Goal: Complete application form

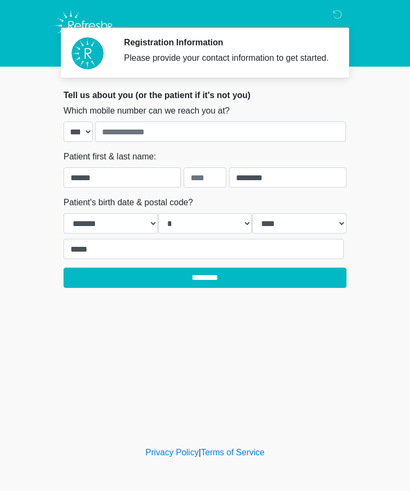
select select "*"
select select "****"
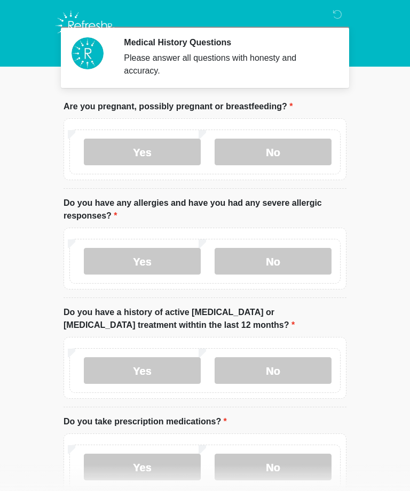
click at [270, 149] on label "No" at bounding box center [272, 152] width 117 height 27
click at [256, 259] on label "No" at bounding box center [272, 261] width 117 height 27
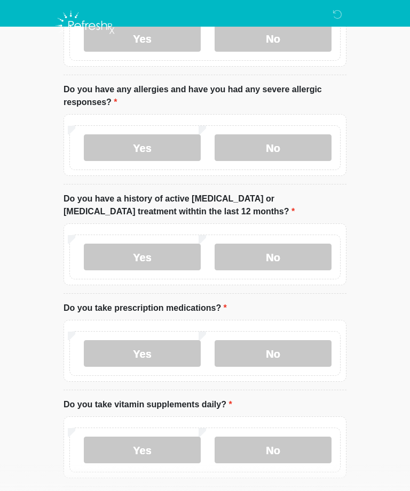
scroll to position [118, 0]
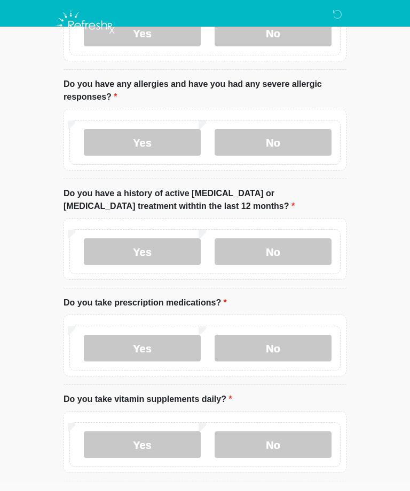
click at [253, 250] on label "No" at bounding box center [272, 252] width 117 height 27
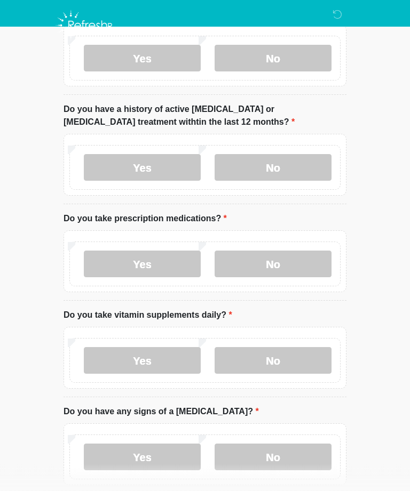
scroll to position [202, 0]
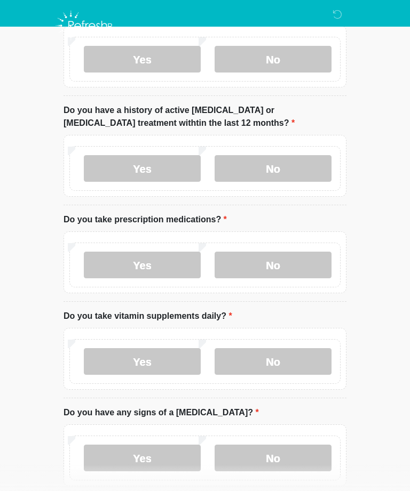
click at [265, 265] on label "No" at bounding box center [272, 265] width 117 height 27
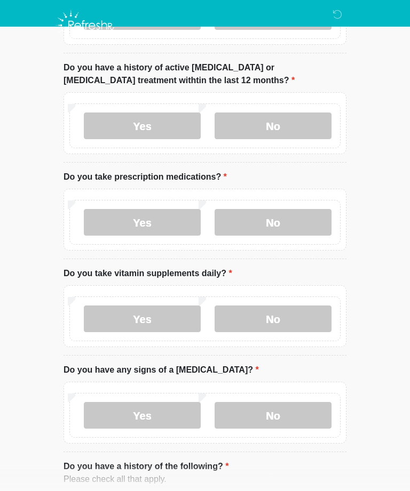
scroll to position [260, 0]
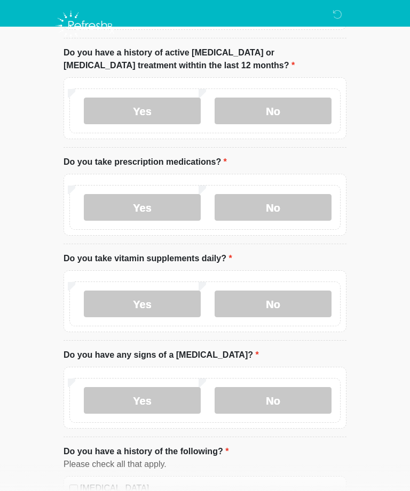
click at [256, 301] on label "No" at bounding box center [272, 304] width 117 height 27
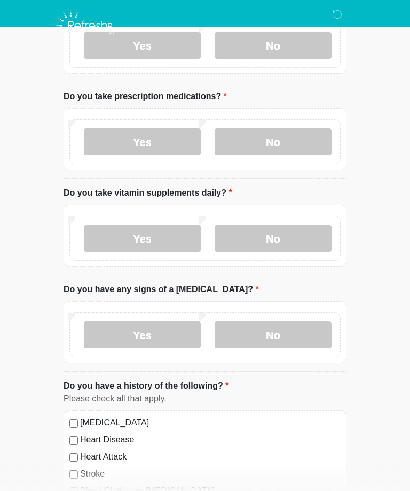
scroll to position [330, 0]
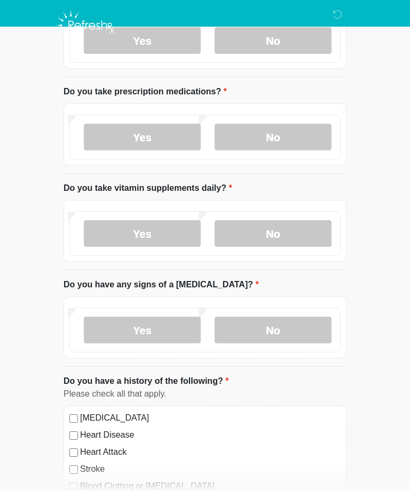
click at [251, 333] on label "No" at bounding box center [272, 330] width 117 height 27
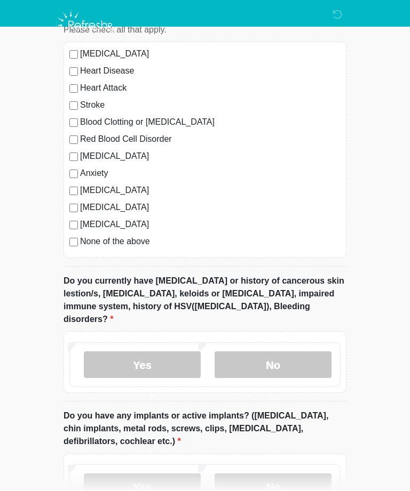
scroll to position [695, 0]
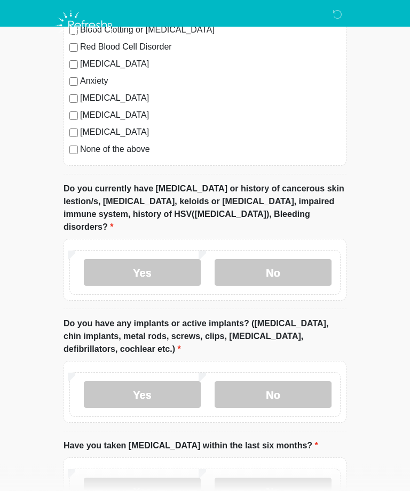
click at [253, 260] on label "No" at bounding box center [272, 273] width 117 height 27
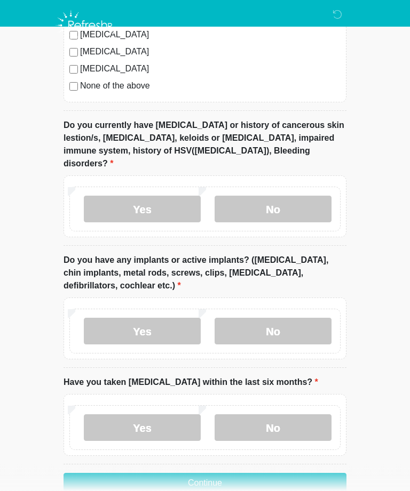
scroll to position [851, 0]
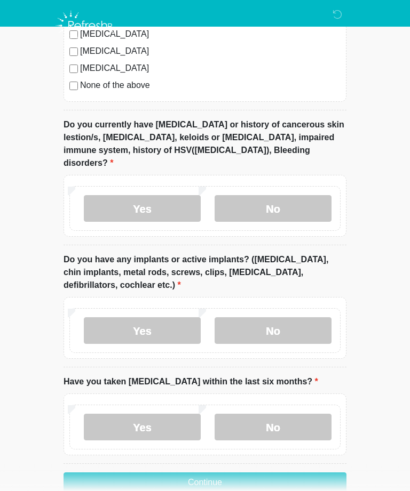
click at [125, 317] on label "Yes" at bounding box center [142, 330] width 117 height 27
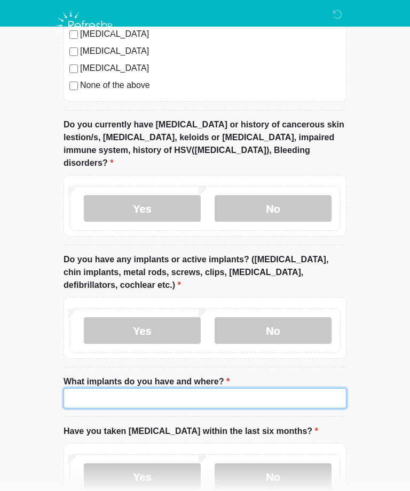
click at [96, 388] on input "What implants do you have and where?" at bounding box center [204, 398] width 283 height 20
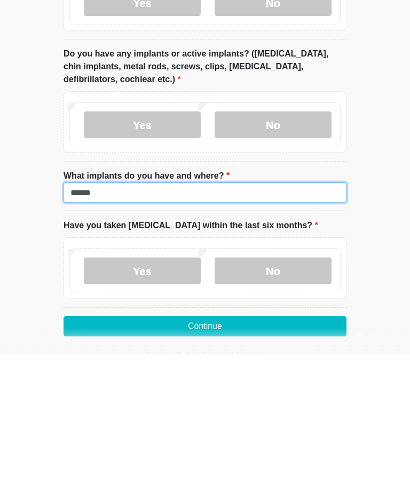
scroll to position [944, 0]
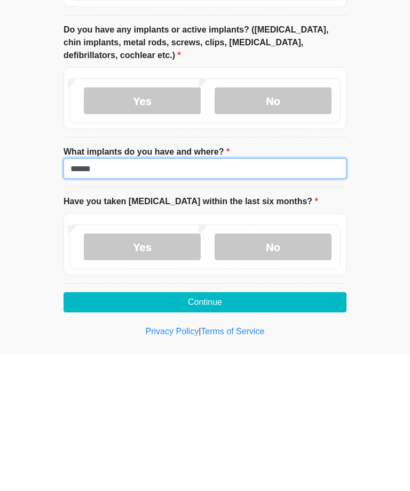
type input "******"
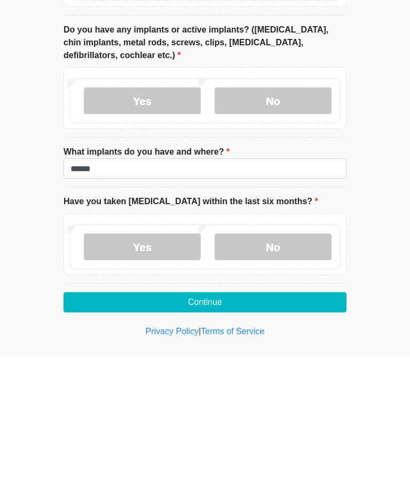
click at [245, 370] on label "No" at bounding box center [272, 383] width 117 height 27
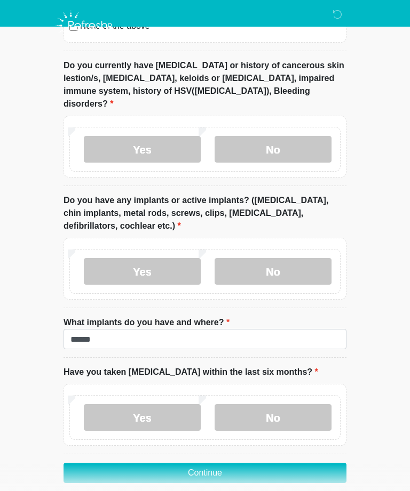
click at [131, 463] on button "Continue" at bounding box center [204, 473] width 283 height 20
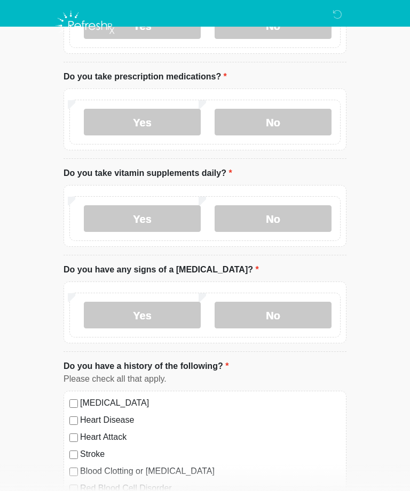
scroll to position [0, 0]
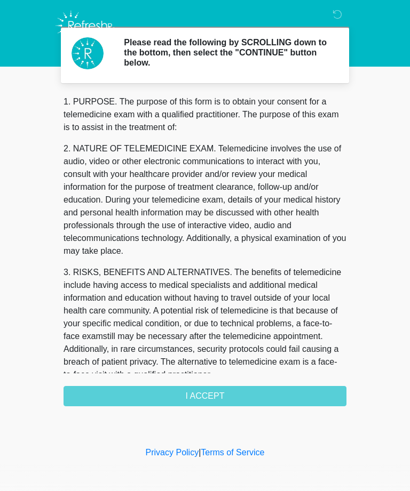
click at [145, 396] on div "1. PURPOSE. The purpose of this form is to obtain your consent for a telemedici…" at bounding box center [204, 250] width 283 height 311
click at [197, 389] on div "1. PURPOSE. The purpose of this form is to obtain your consent for a telemedici…" at bounding box center [204, 250] width 283 height 311
click at [193, 389] on div "1. PURPOSE. The purpose of this form is to obtain your consent for a telemedici…" at bounding box center [204, 250] width 283 height 311
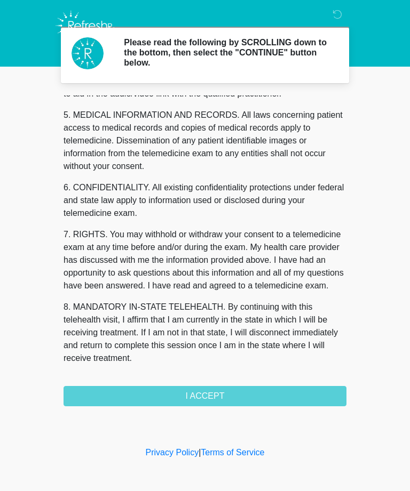
scroll to position [341, 0]
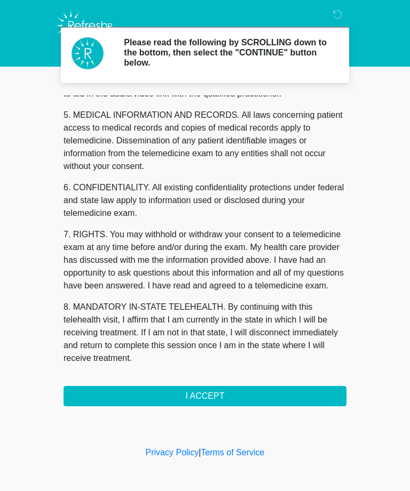
click at [179, 394] on button "I ACCEPT" at bounding box center [204, 396] width 283 height 20
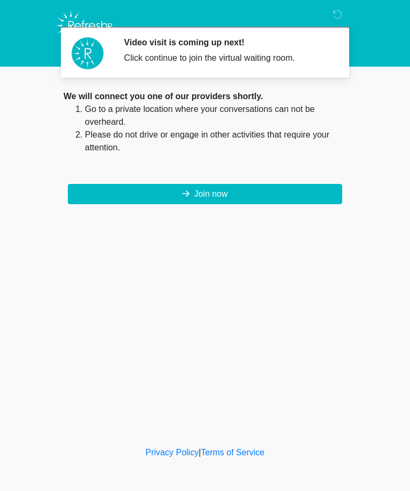
click at [164, 191] on button "Join now" at bounding box center [205, 194] width 274 height 20
